Goal: Find specific fact

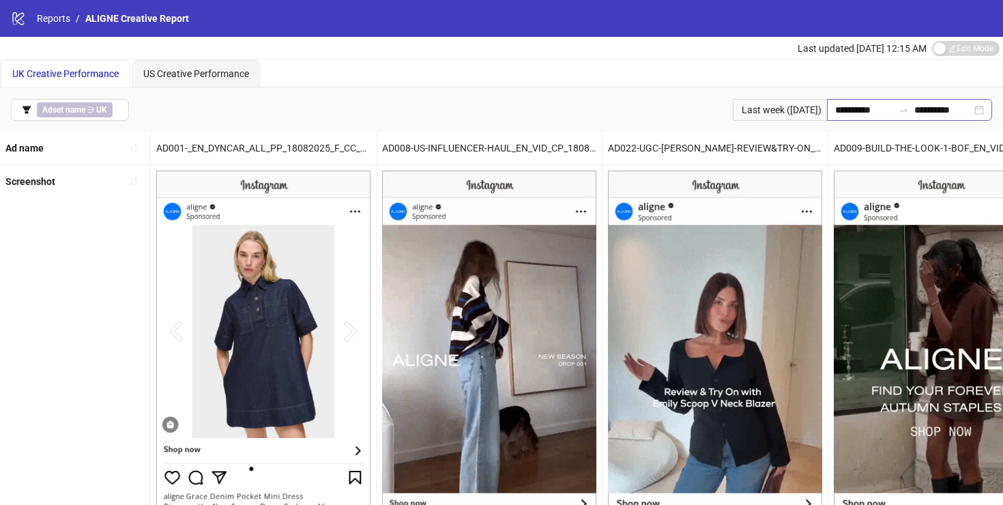
click at [841, 100] on div "**********" at bounding box center [909, 110] width 165 height 22
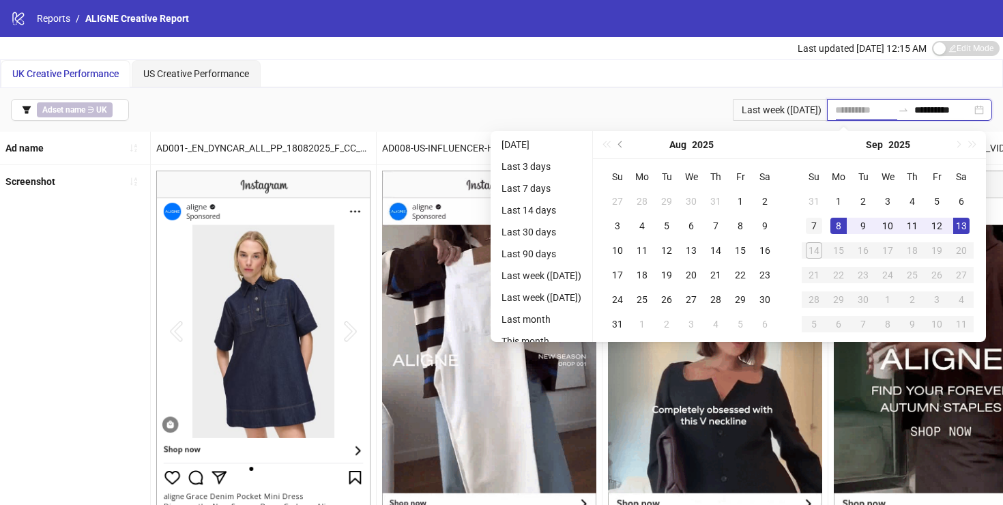
type input "**********"
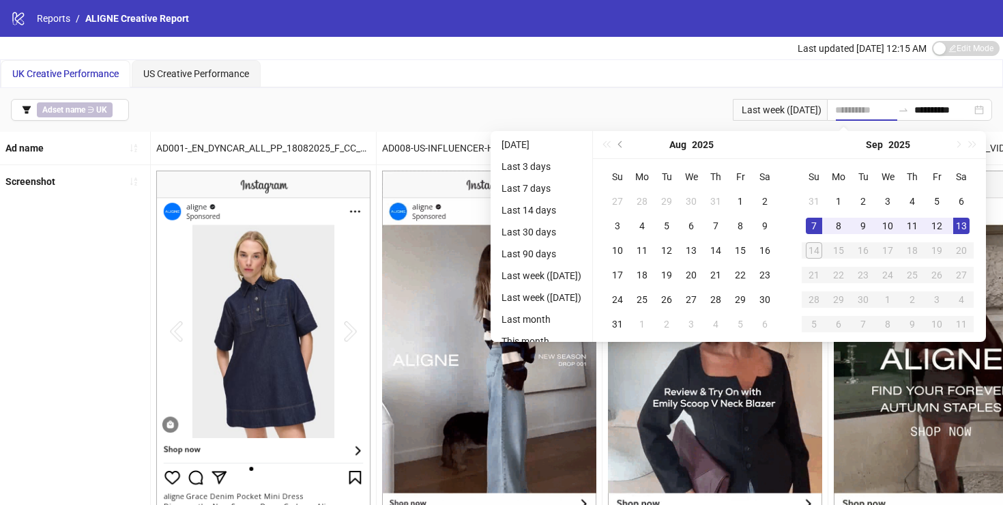
click at [817, 225] on div "7" at bounding box center [814, 226] width 16 height 16
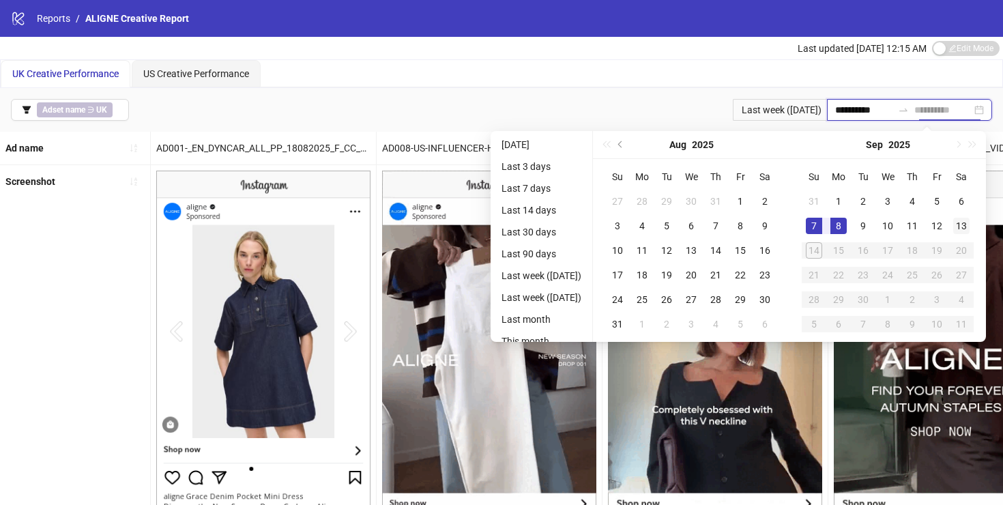
type input "**********"
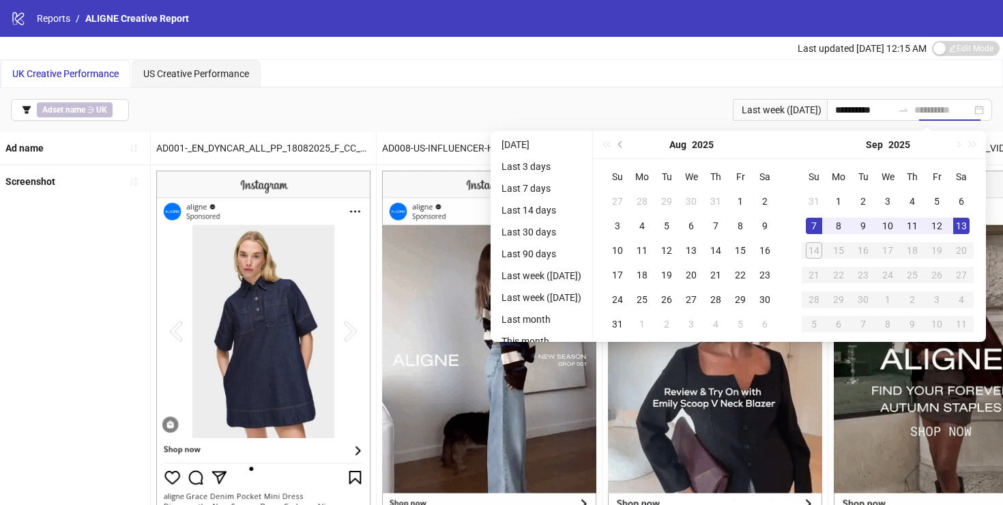
click at [969, 219] on div "13" at bounding box center [961, 226] width 16 height 16
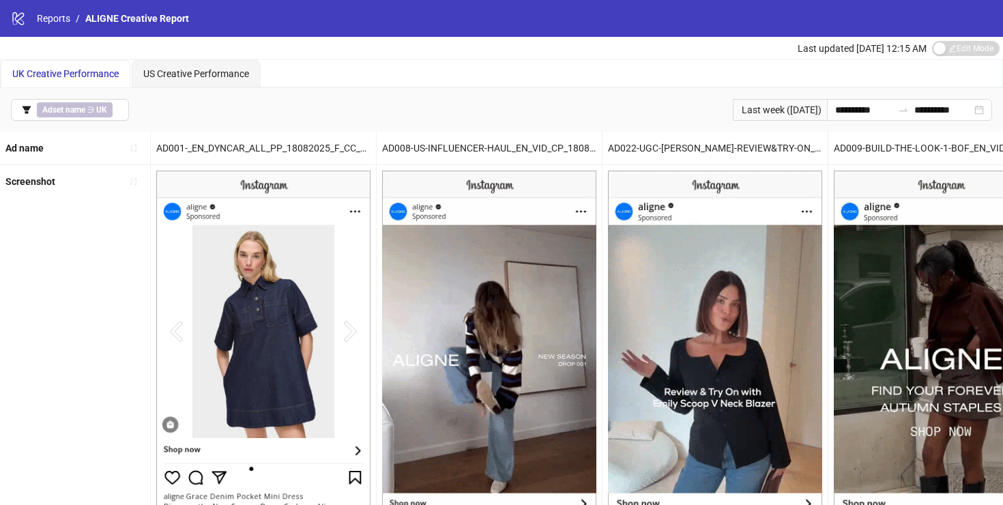
click at [685, 51] on div "Last updated [DATE] 12:15 AM Edit Mode Edit Mode" at bounding box center [501, 48] width 1003 height 23
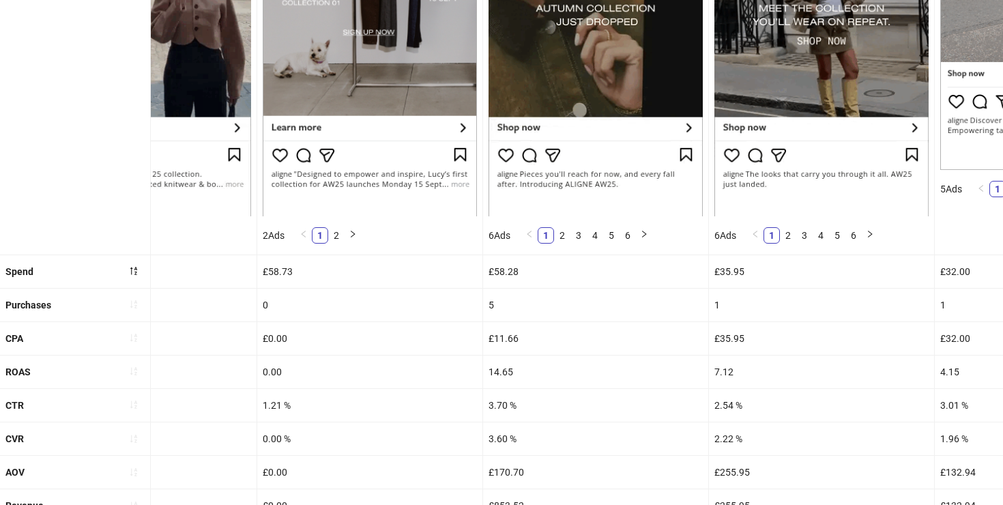
scroll to position [380, 0]
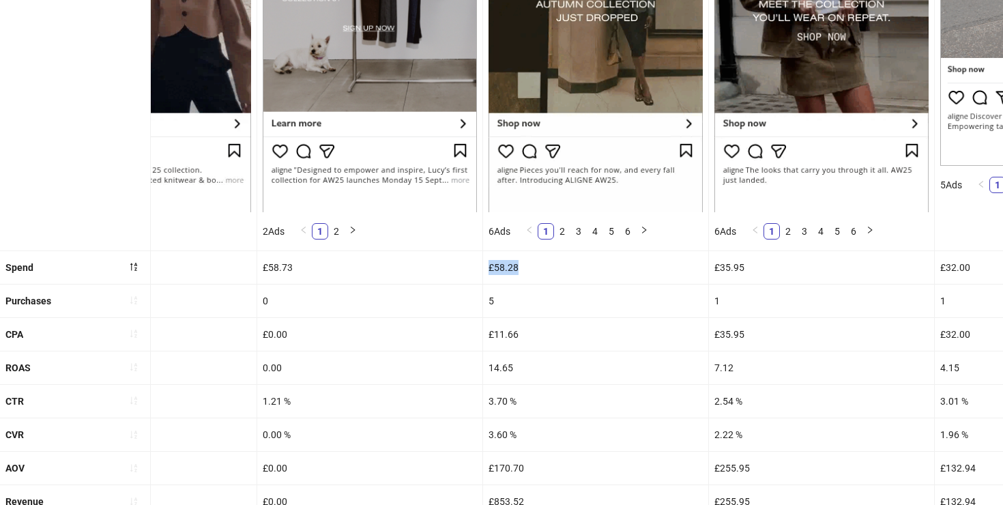
drag, startPoint x: 521, startPoint y: 270, endPoint x: 484, endPoint y: 270, distance: 37.5
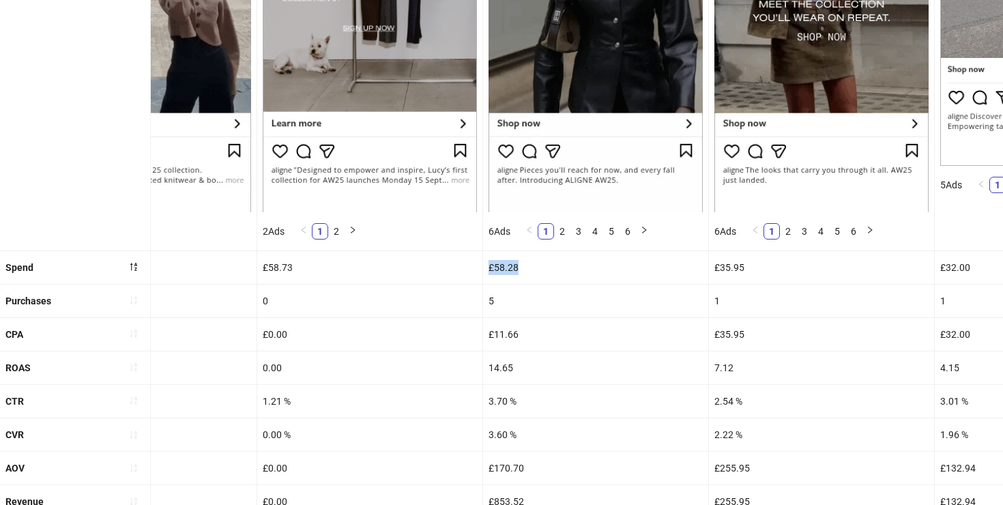
click at [484, 270] on div "£58.28" at bounding box center [595, 267] width 225 height 33
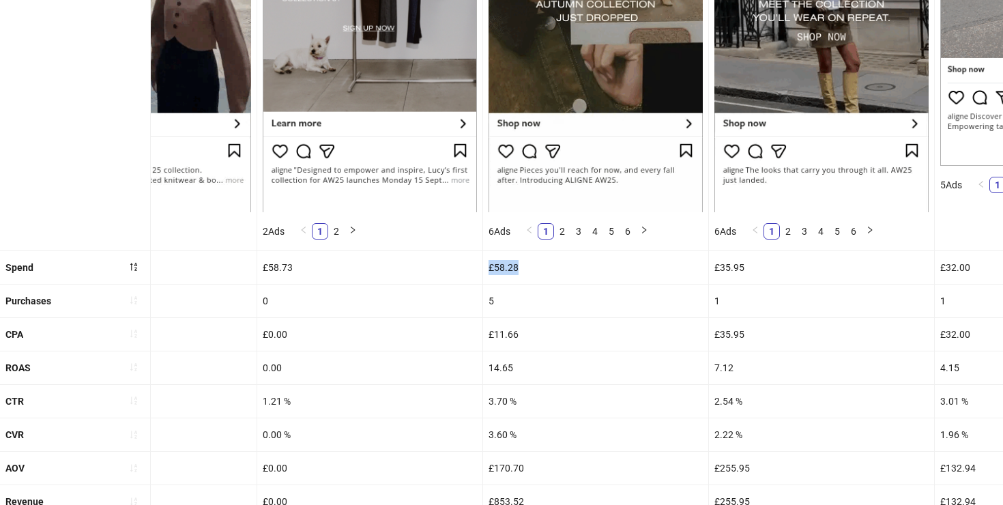
copy div "£58.28"
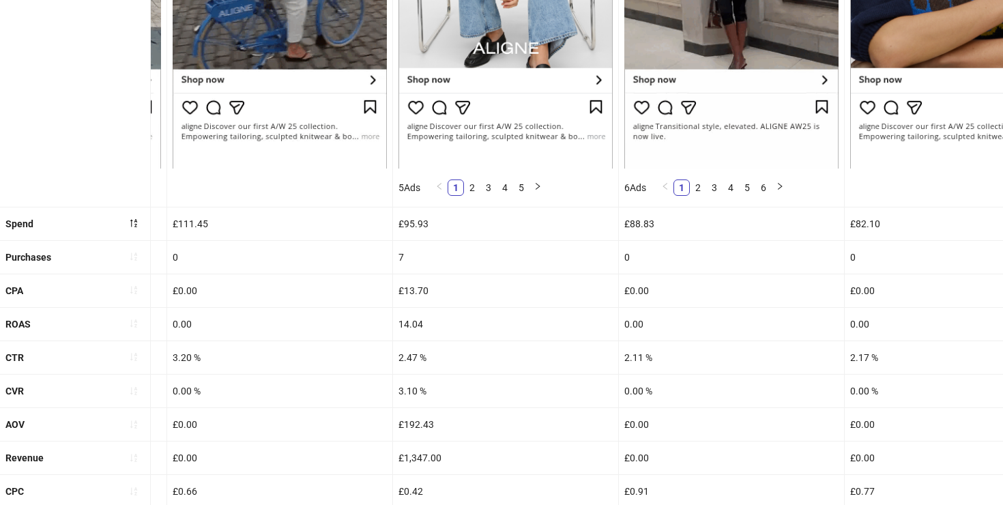
scroll to position [428, 0]
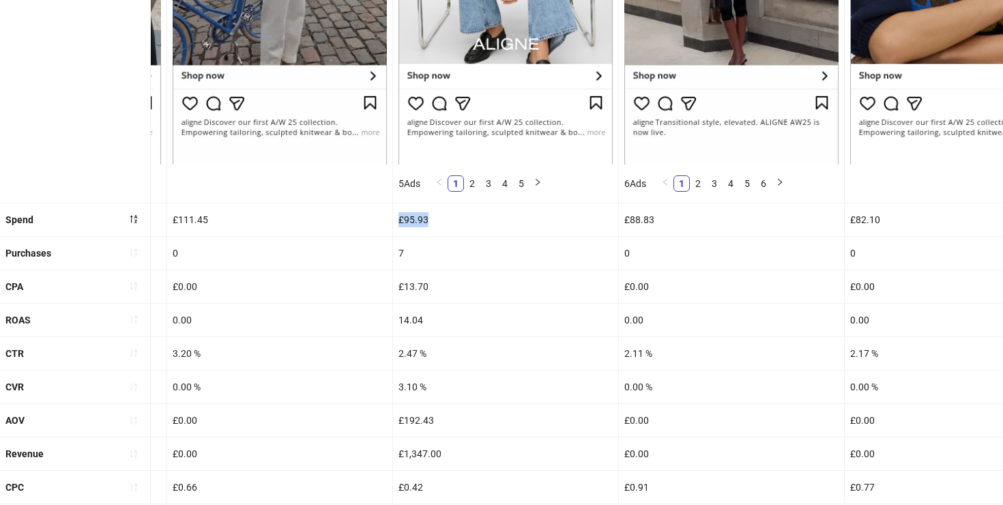
drag, startPoint x: 440, startPoint y: 213, endPoint x: 396, endPoint y: 216, distance: 43.7
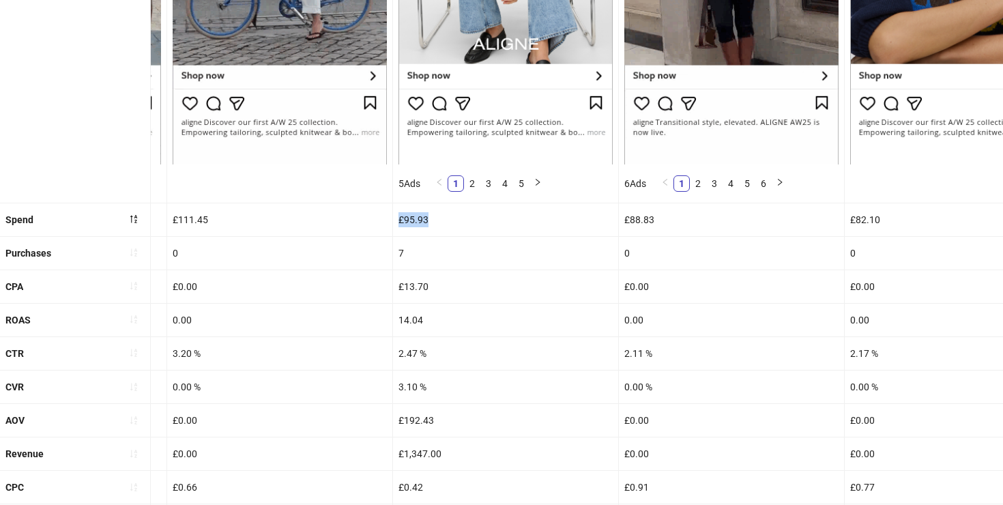
click at [396, 216] on div "£95.93" at bounding box center [505, 219] width 225 height 33
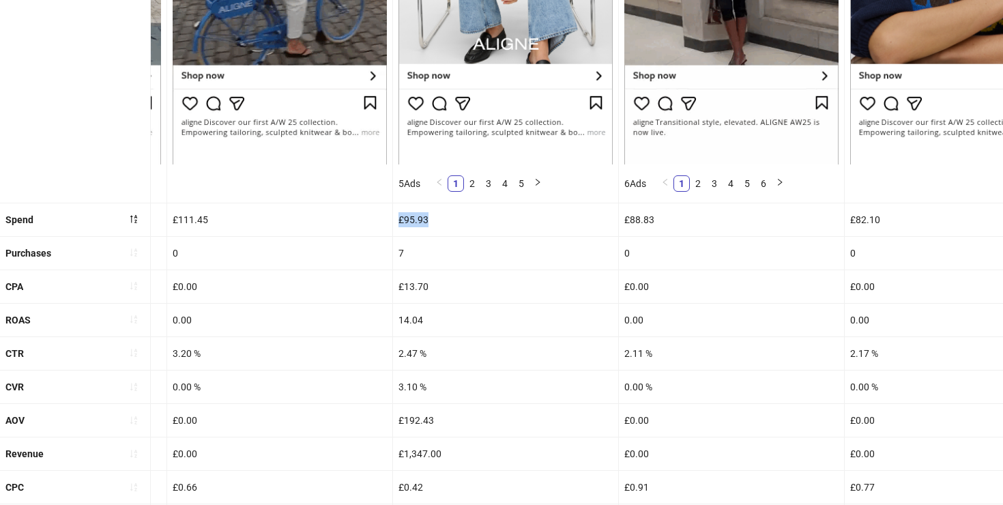
copy div "£95.93"
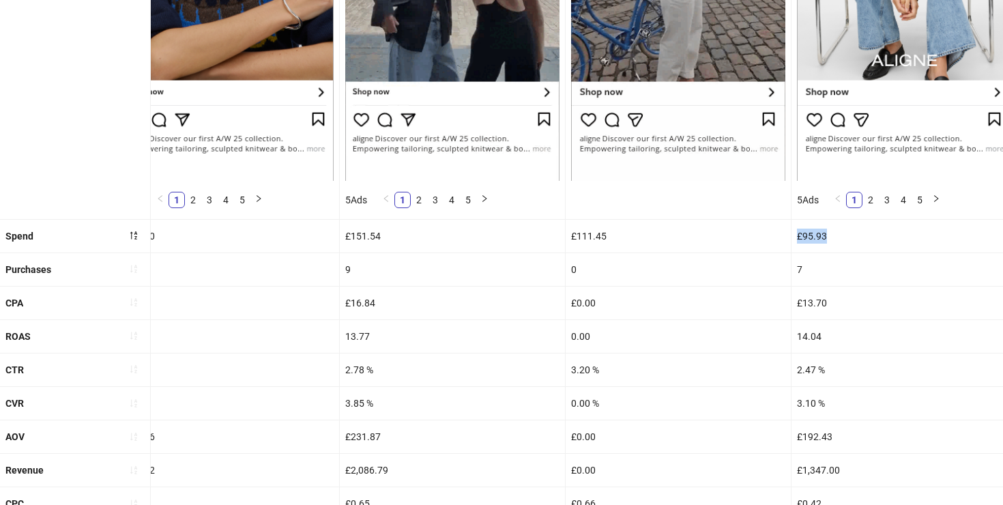
scroll to position [427, 0]
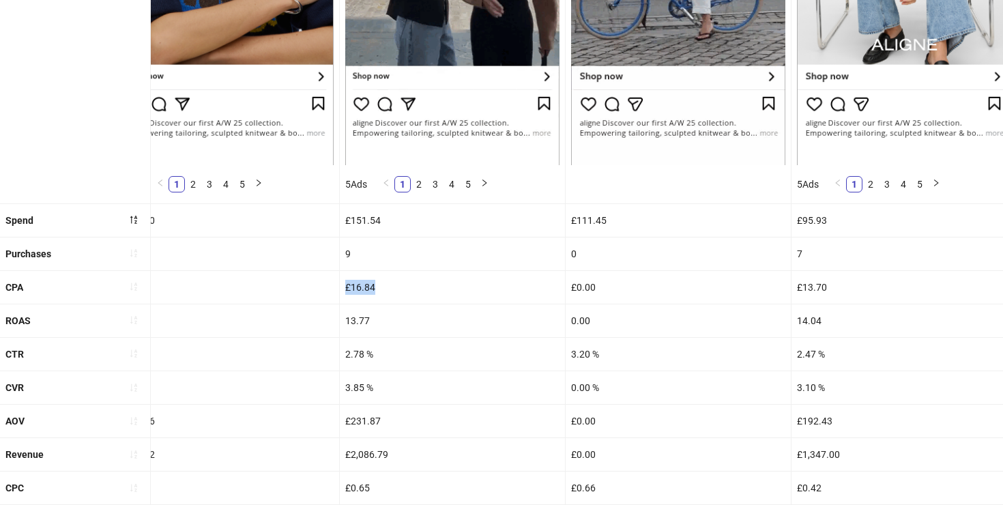
drag, startPoint x: 381, startPoint y: 293, endPoint x: 343, endPoint y: 291, distance: 37.6
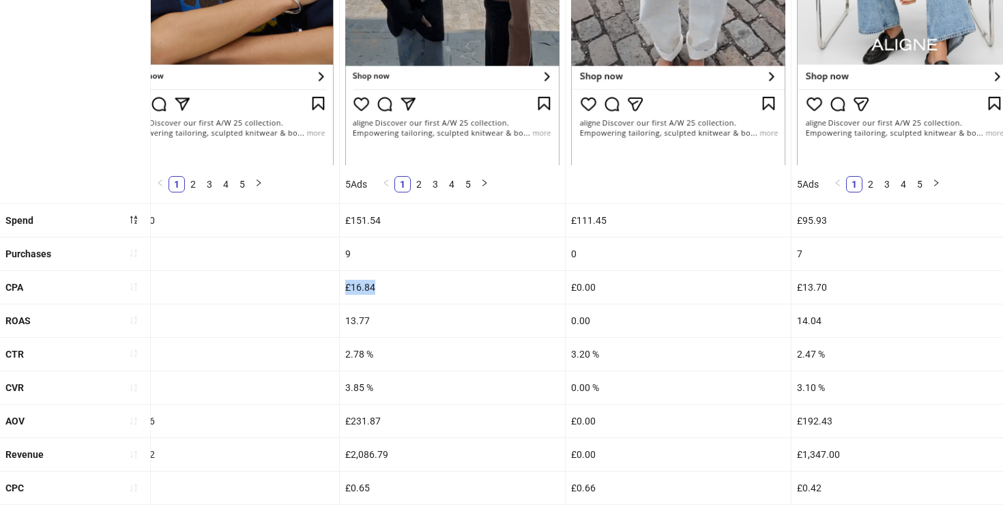
click at [343, 291] on div "£16.84" at bounding box center [452, 287] width 225 height 33
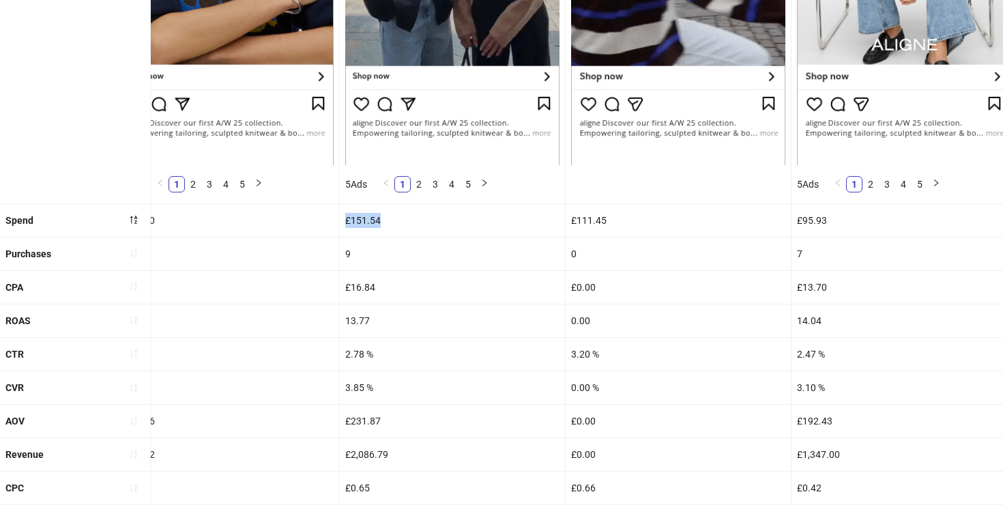
drag, startPoint x: 388, startPoint y: 219, endPoint x: 347, endPoint y: 219, distance: 41.6
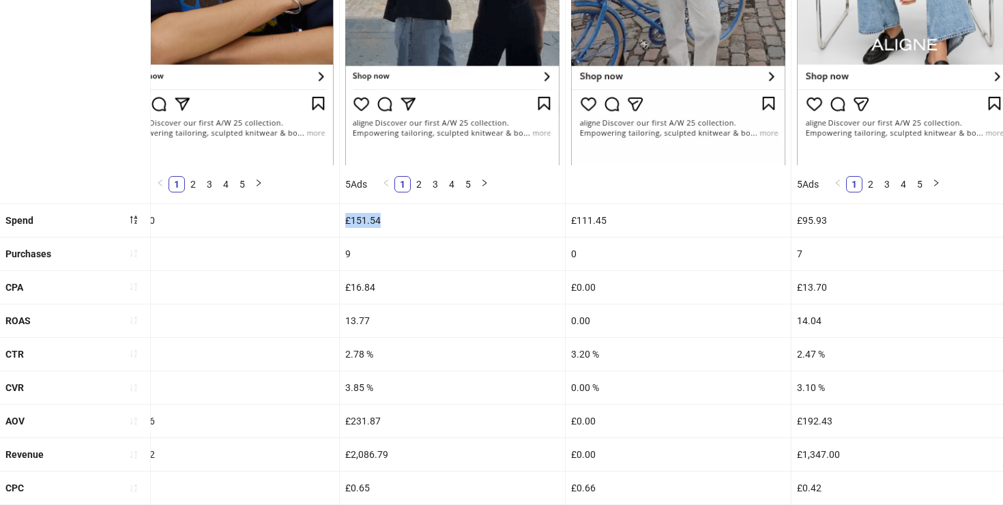
click at [347, 219] on div "£151.54" at bounding box center [452, 220] width 225 height 33
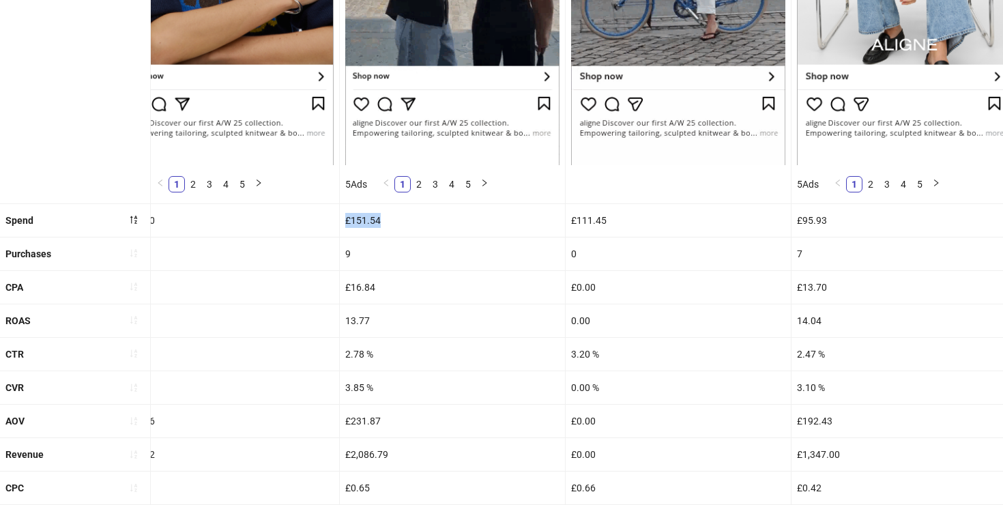
copy div "£151.54"
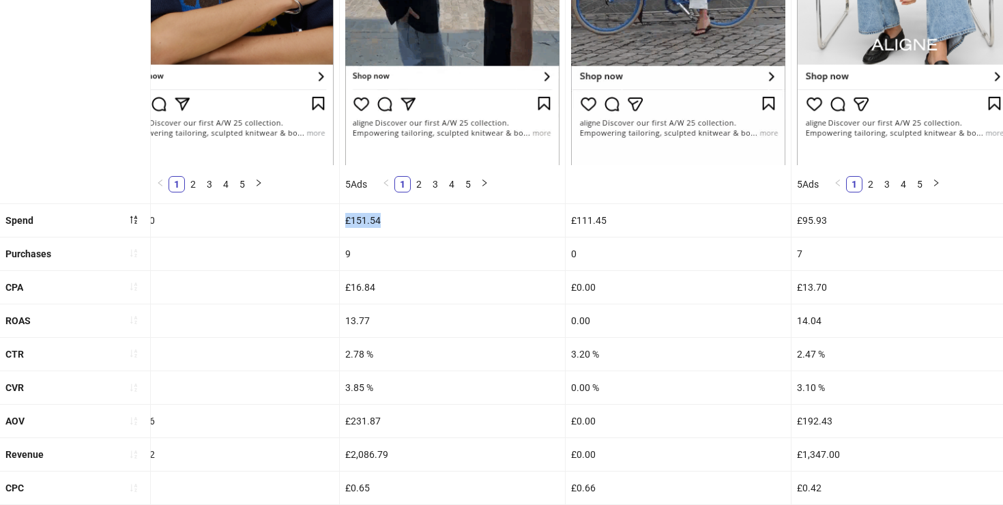
scroll to position [0, 0]
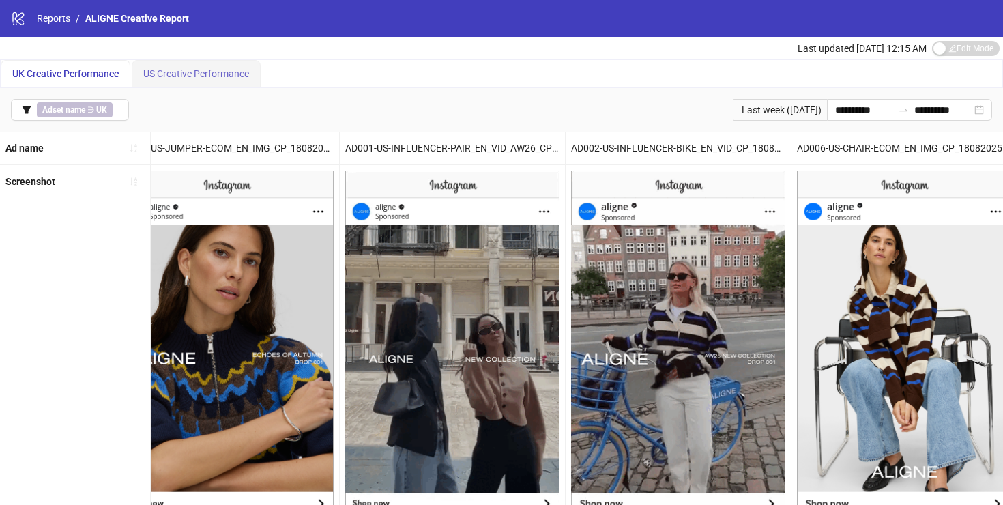
click at [181, 65] on div "US Creative Performance" at bounding box center [196, 73] width 129 height 27
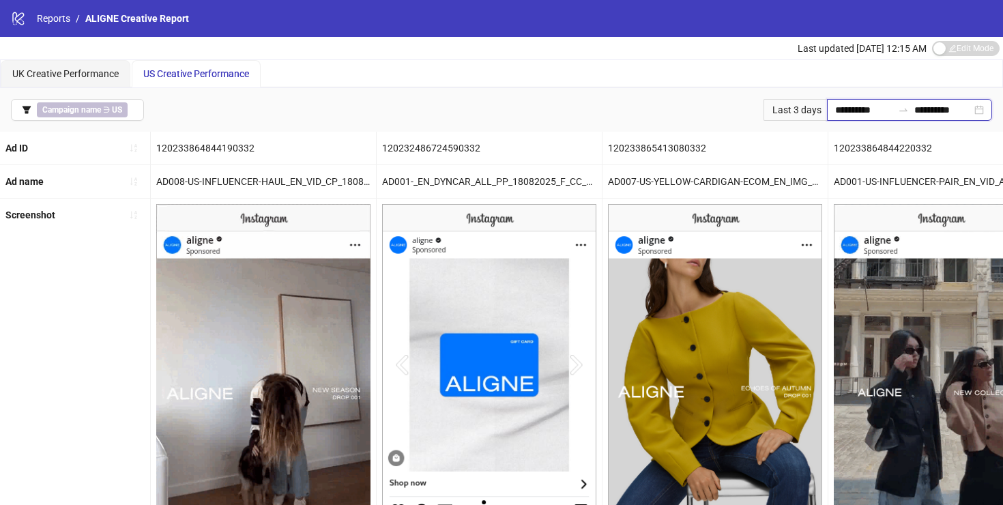
click at [836, 108] on input "**********" at bounding box center [863, 109] width 57 height 15
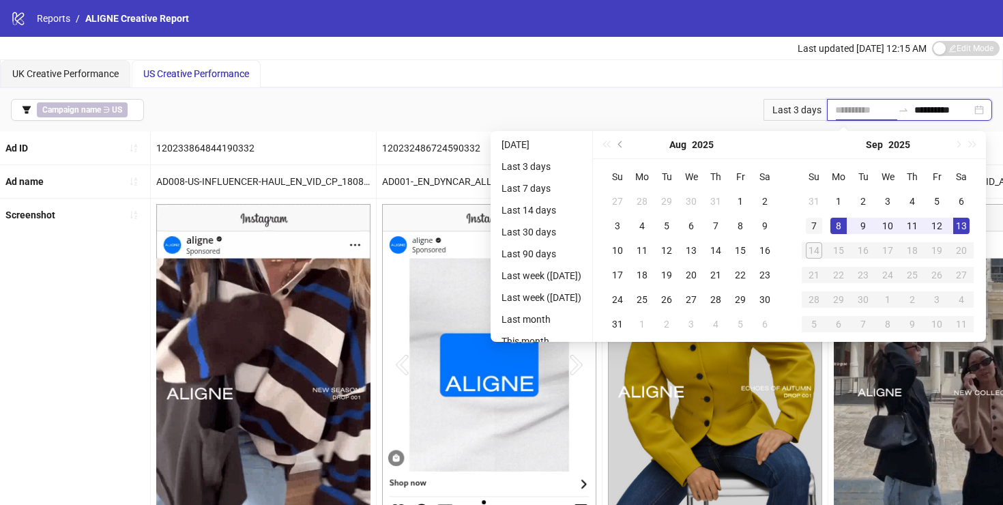
type input "**********"
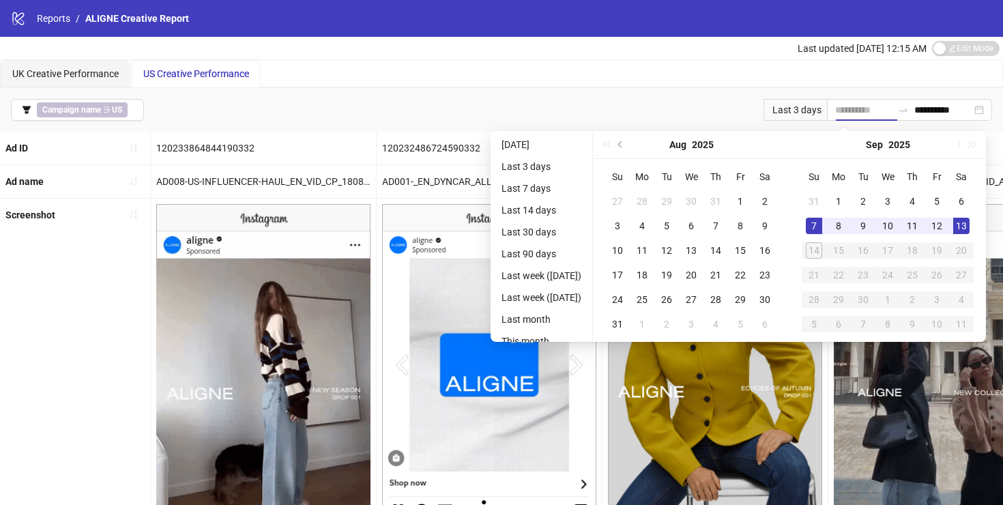
click at [822, 224] on div "7" at bounding box center [814, 226] width 16 height 16
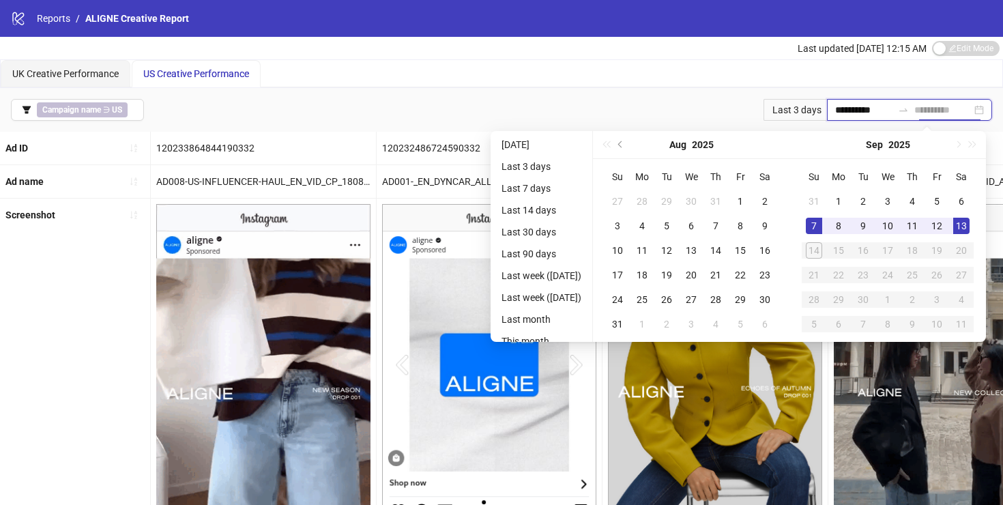
type input "**********"
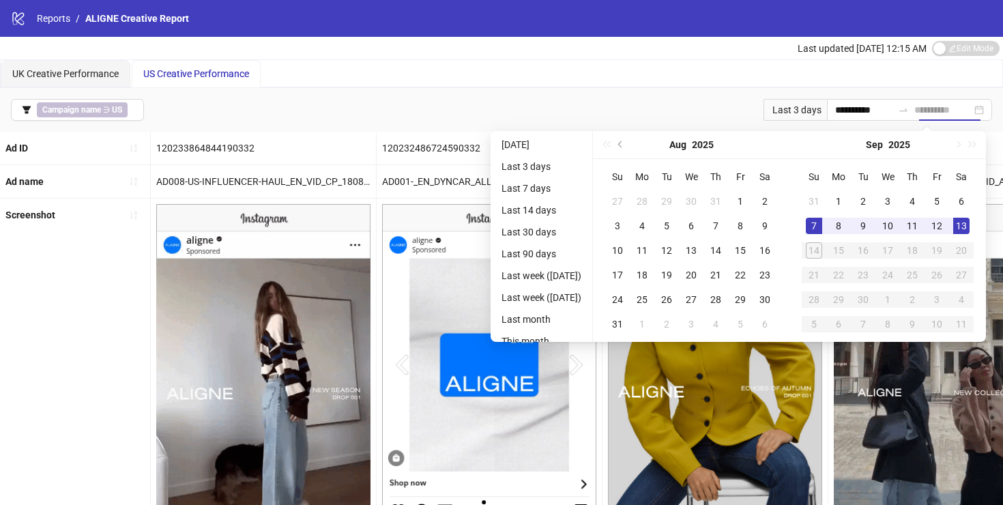
click at [969, 225] on div "13" at bounding box center [961, 226] width 16 height 16
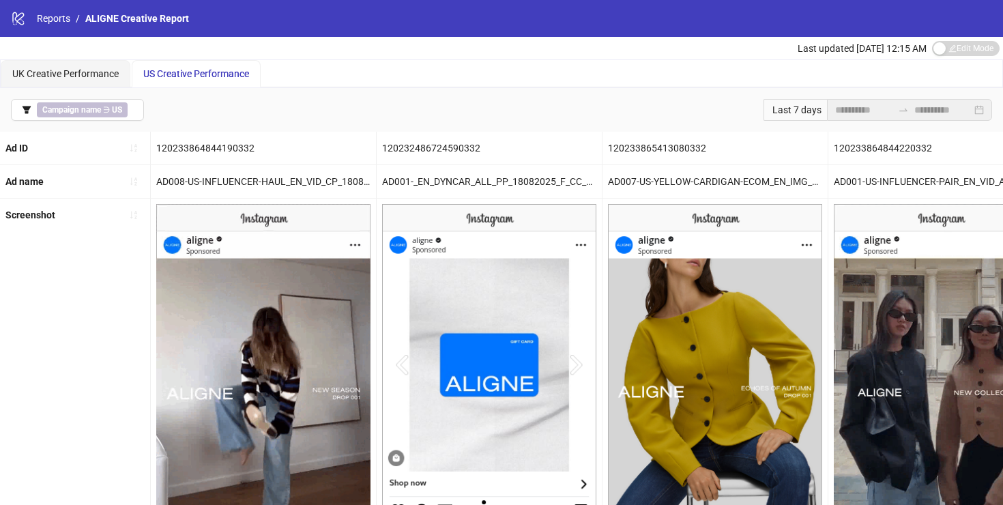
click at [738, 67] on div "UK Creative Performance US Creative Performance" at bounding box center [502, 73] width 1002 height 27
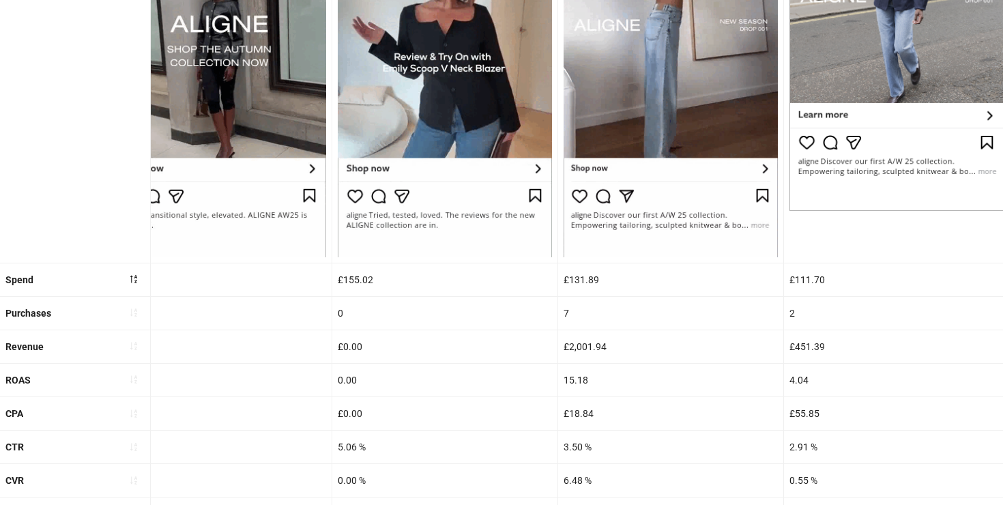
scroll to position [415, 0]
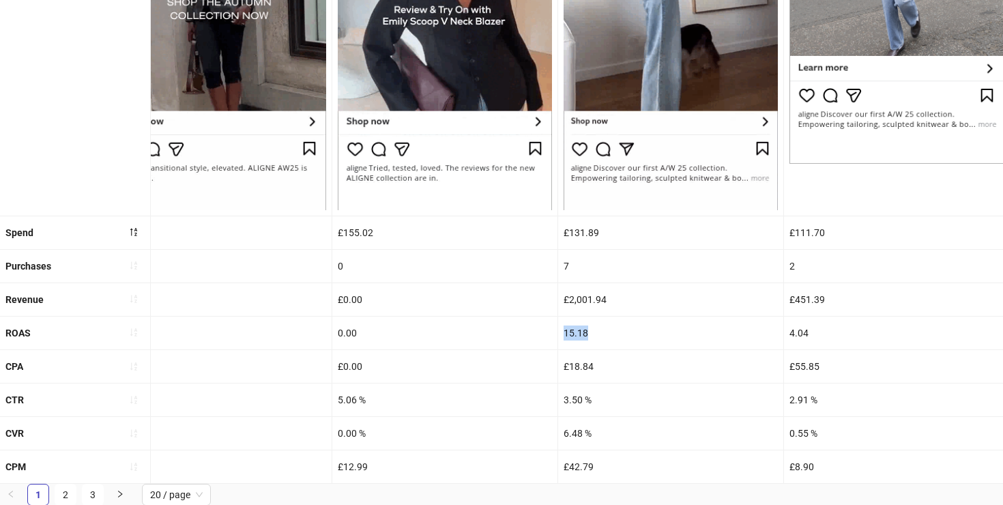
drag, startPoint x: 593, startPoint y: 336, endPoint x: 563, endPoint y: 335, distance: 30.0
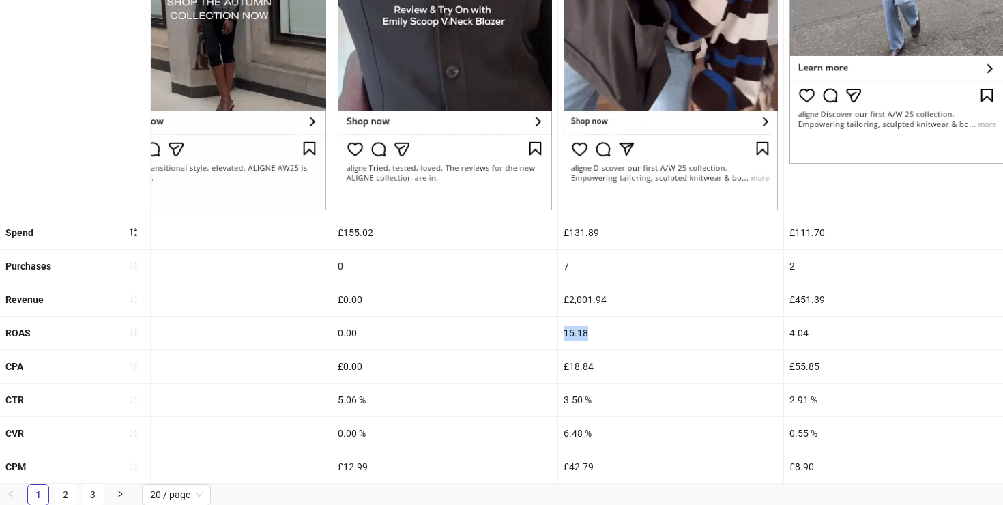
click at [563, 335] on div "15.18" at bounding box center [670, 333] width 225 height 33
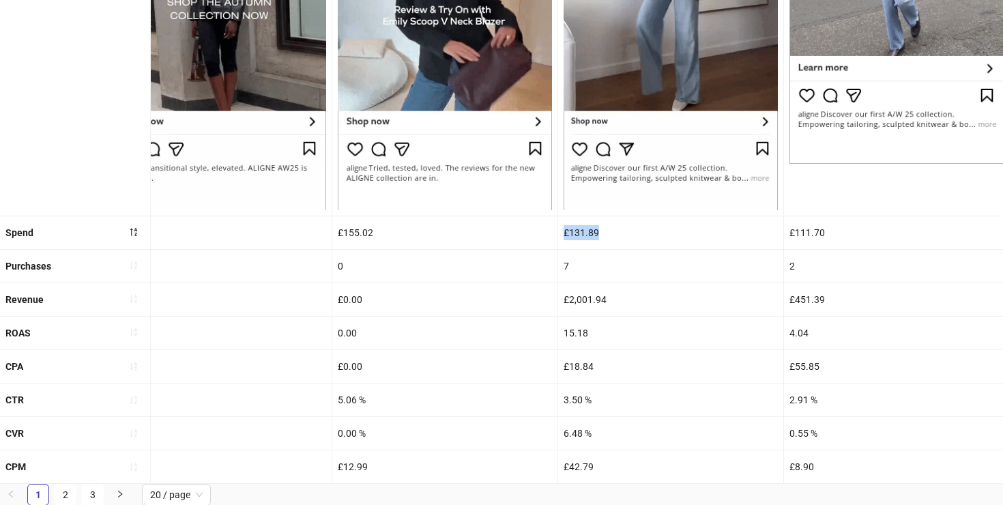
drag, startPoint x: 604, startPoint y: 235, endPoint x: 561, endPoint y: 235, distance: 42.3
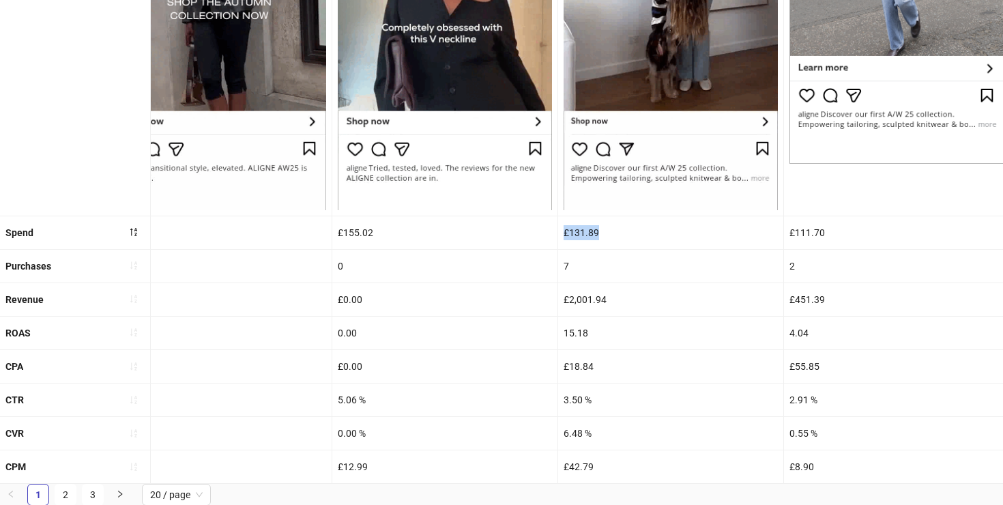
click at [561, 235] on div "£131.89" at bounding box center [670, 232] width 225 height 33
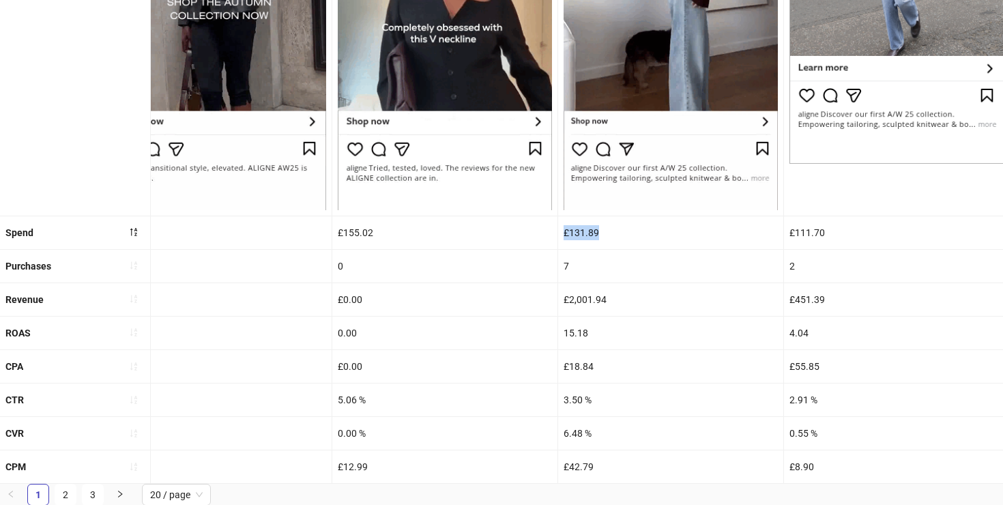
copy div "£131.89"
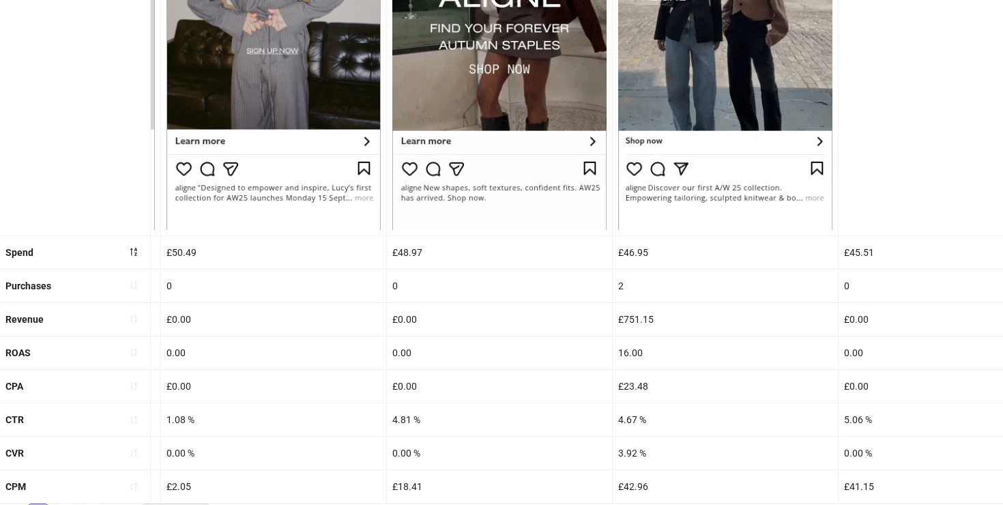
scroll to position [398, 0]
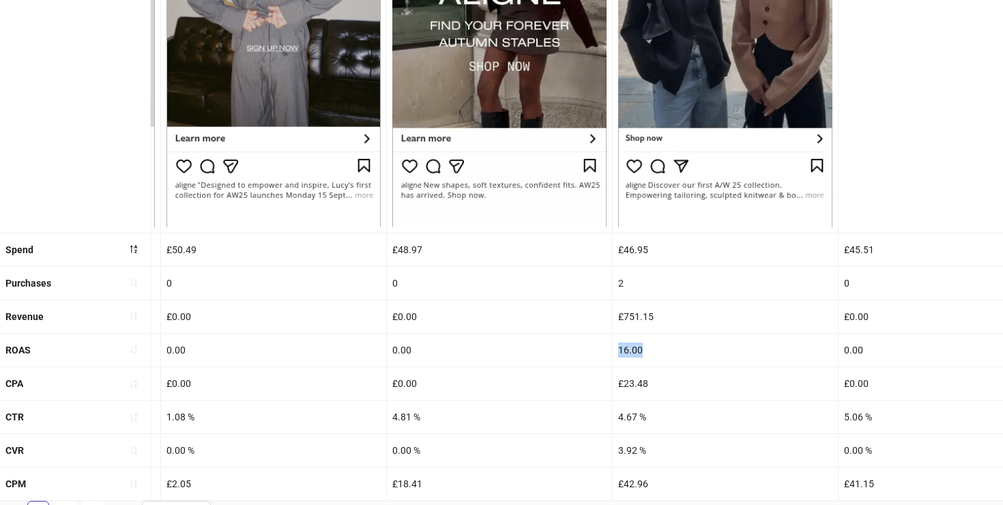
drag, startPoint x: 639, startPoint y: 355, endPoint x: 618, endPoint y: 355, distance: 21.2
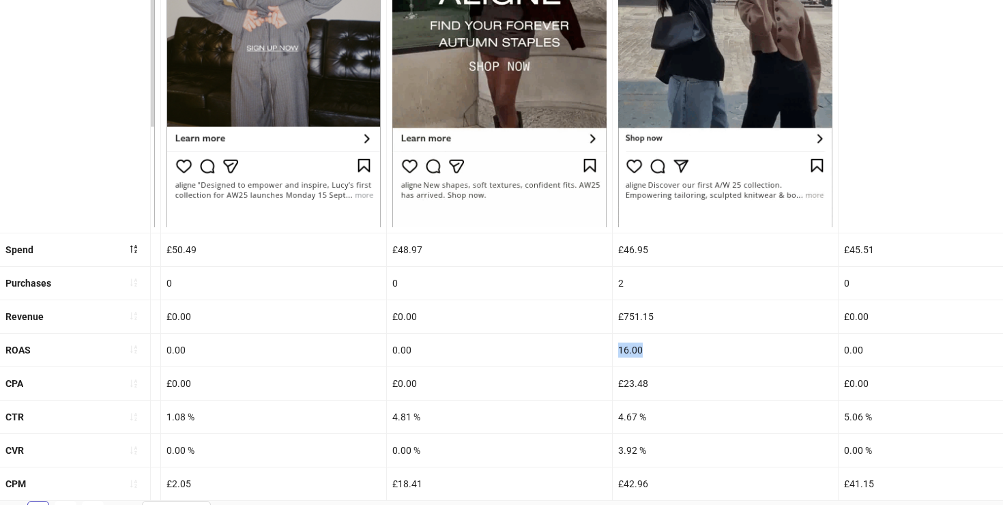
click at [618, 355] on div "16.00" at bounding box center [725, 350] width 225 height 33
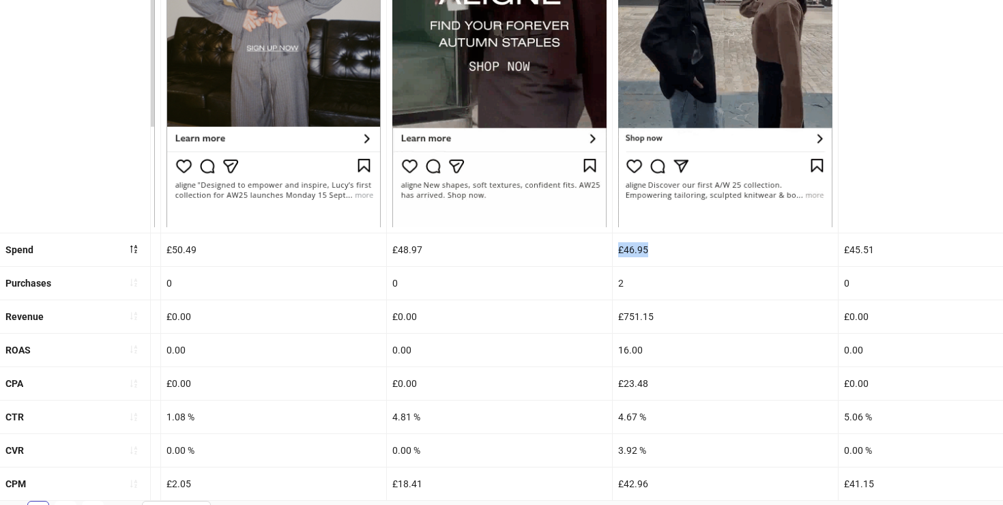
drag, startPoint x: 646, startPoint y: 254, endPoint x: 617, endPoint y: 252, distance: 29.4
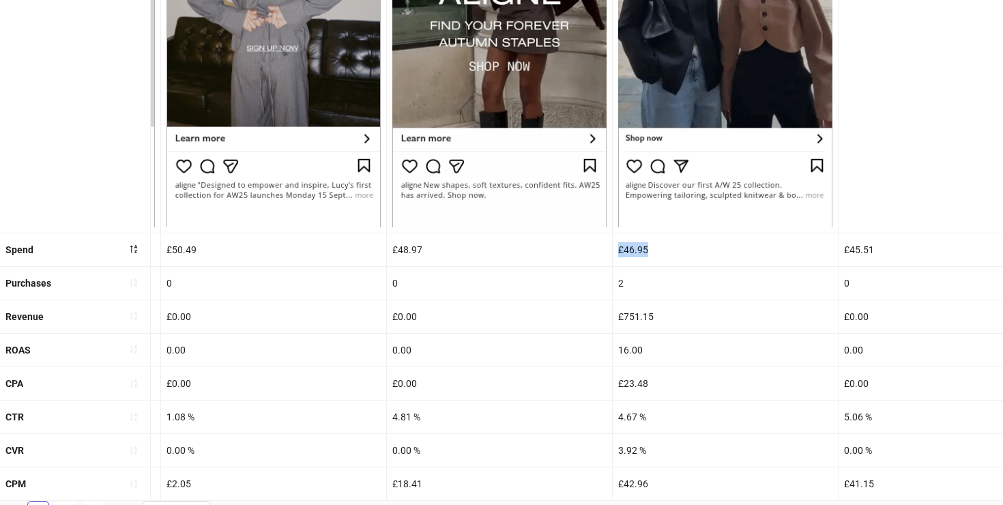
click at [617, 252] on div "£46.95" at bounding box center [725, 249] width 225 height 33
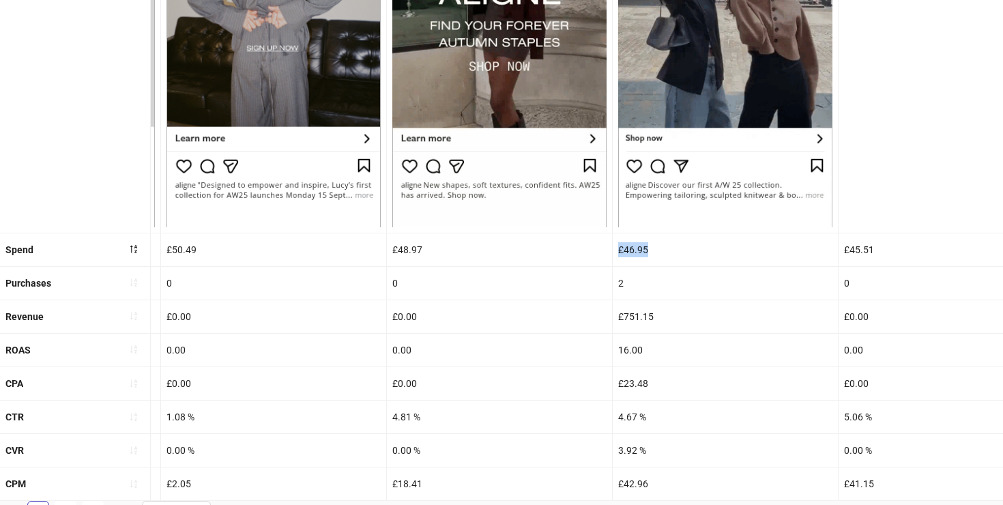
copy div "£46.95"
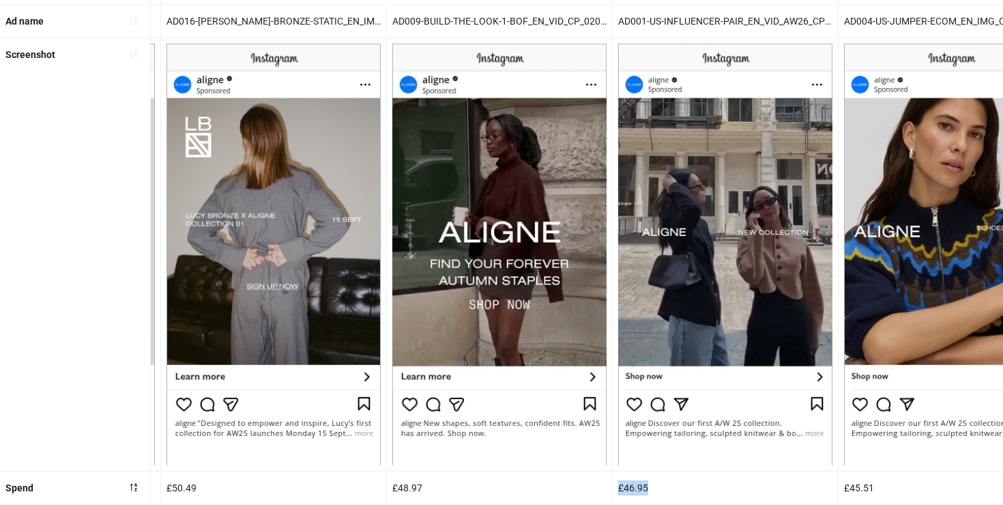
scroll to position [0, 0]
